Goal: Information Seeking & Learning: Learn about a topic

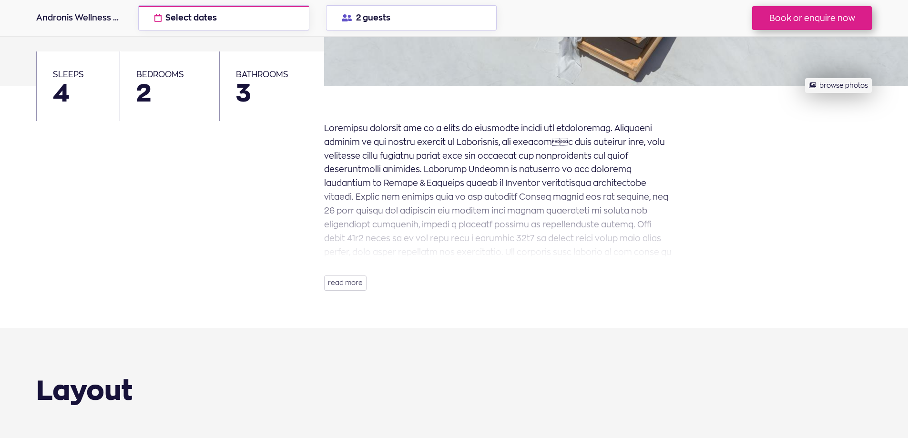
scroll to position [286, 0]
click at [330, 284] on button "read more" at bounding box center [345, 282] width 42 height 15
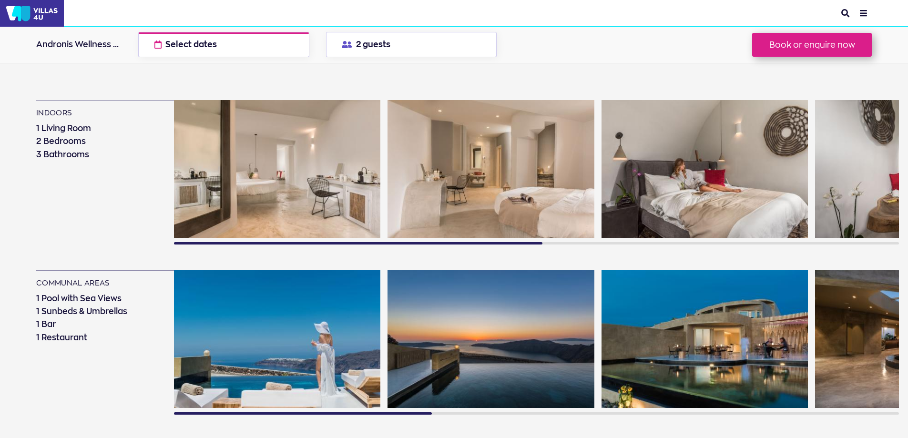
scroll to position [524, 0]
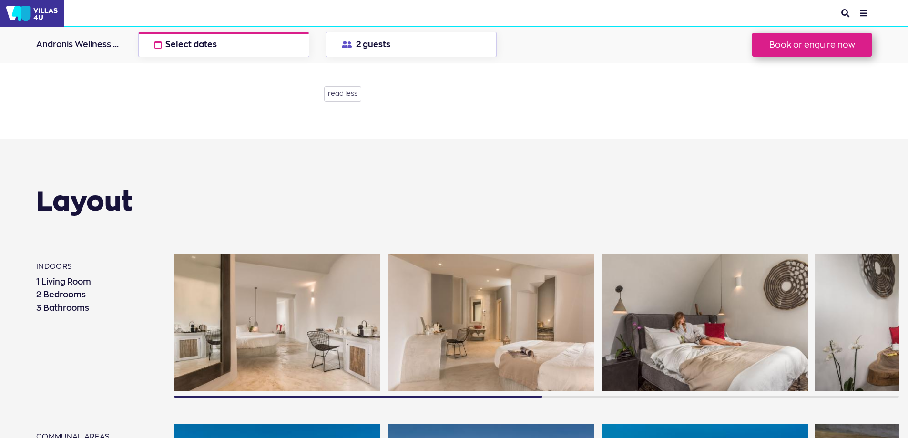
click at [283, 351] on img at bounding box center [277, 322] width 206 height 138
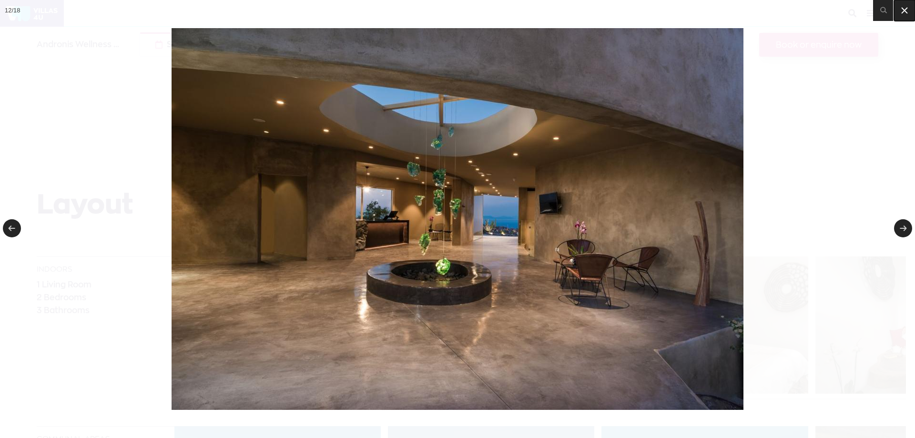
click at [907, 13] on icon at bounding box center [903, 10] width 11 height 11
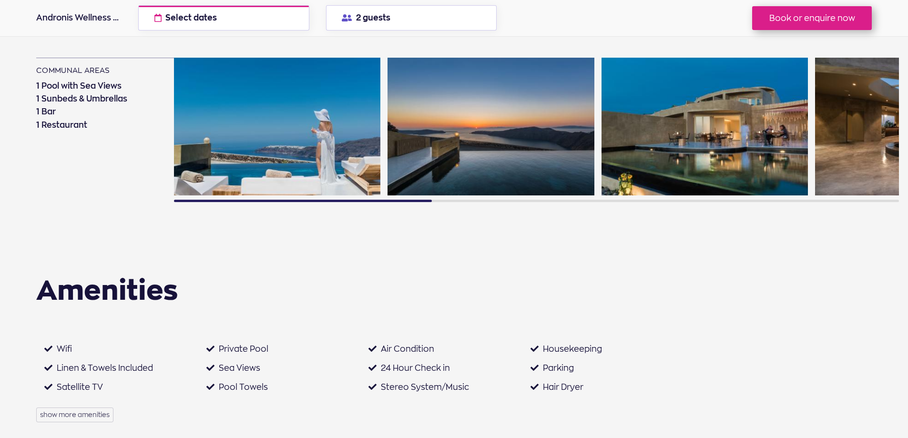
scroll to position [1048, 0]
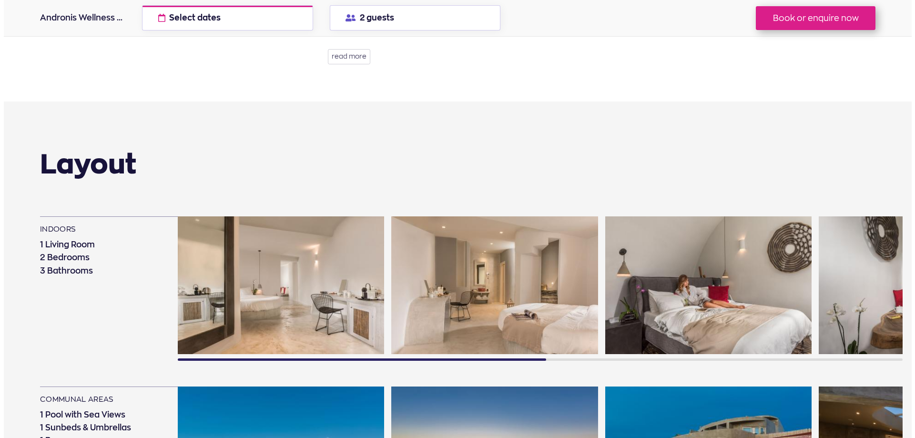
scroll to position [619, 0]
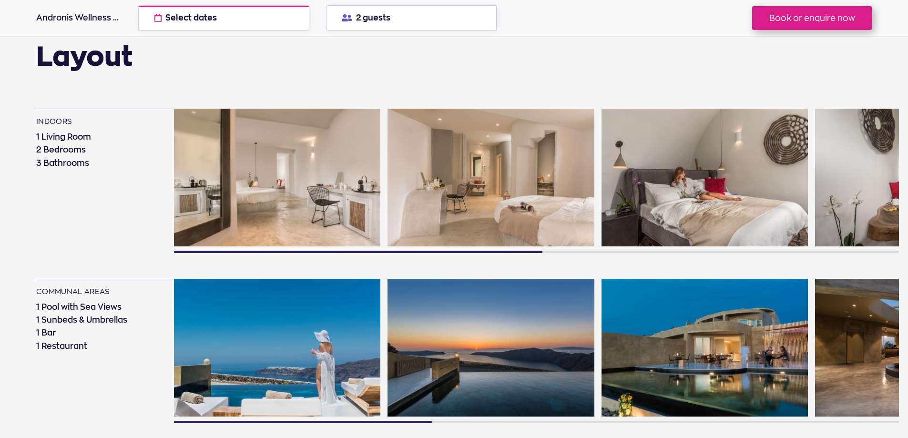
click at [282, 200] on img at bounding box center [277, 178] width 206 height 138
